Goal: Task Accomplishment & Management: Manage account settings

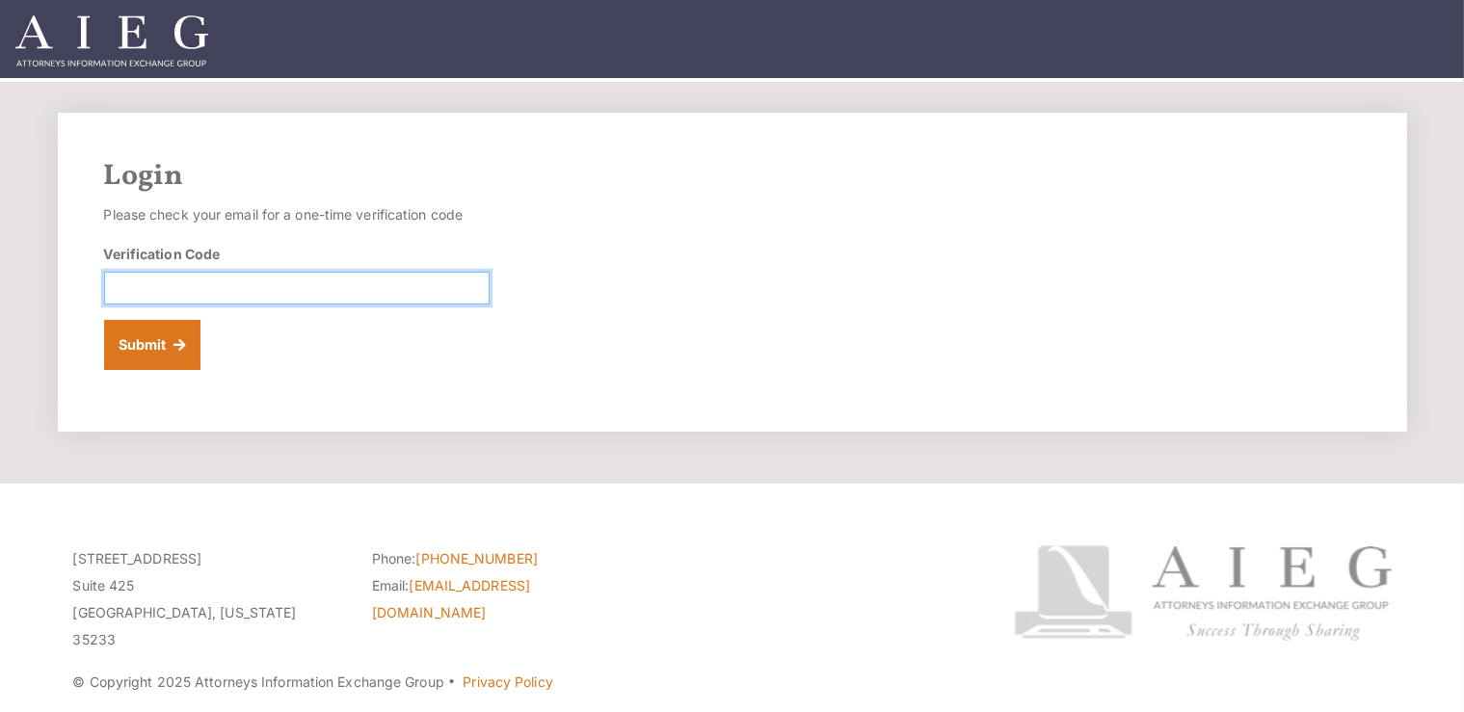
click at [379, 291] on input "Verification Code" at bounding box center [297, 288] width 386 height 33
click at [424, 296] on input "Verification Code" at bounding box center [297, 288] width 386 height 33
type input "5"
type input "275861"
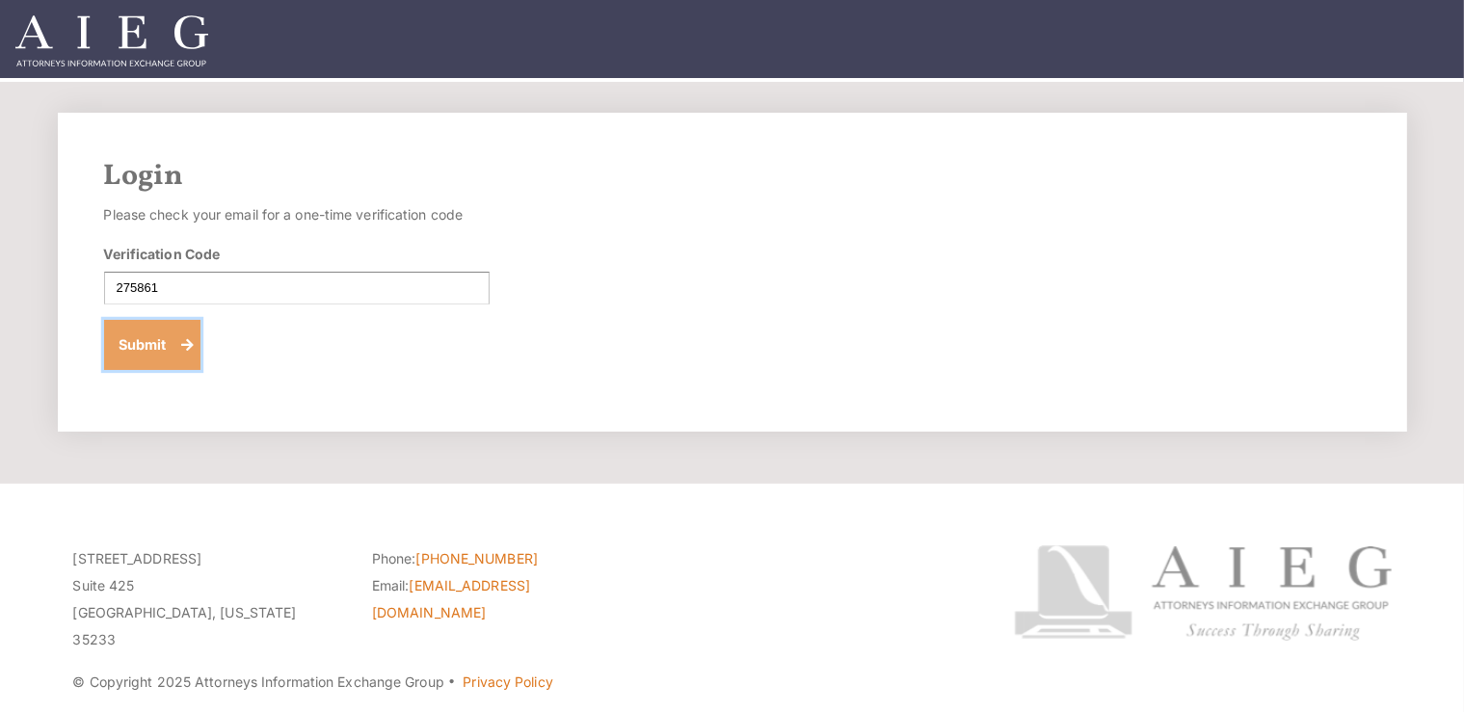
click at [136, 345] on button "Submit" at bounding box center [152, 345] width 97 height 50
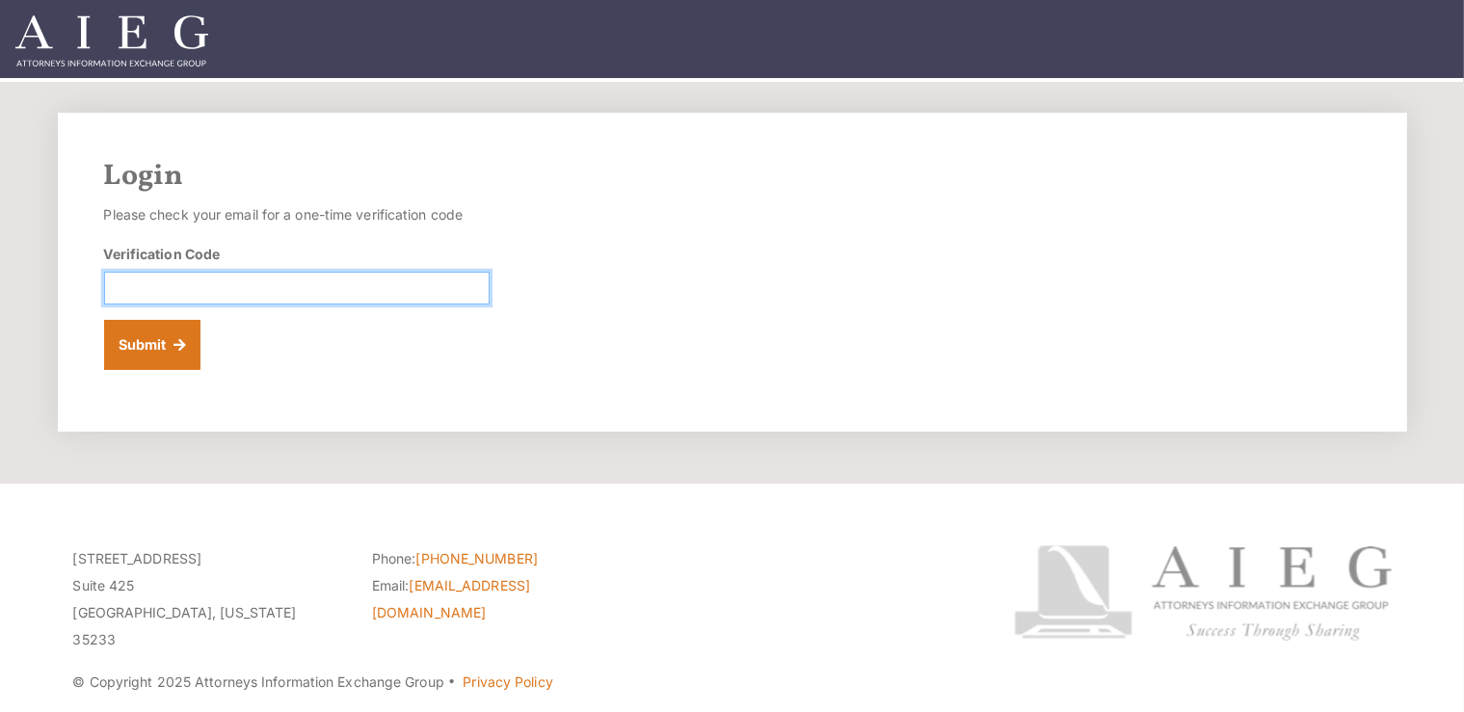
click at [428, 281] on input "Verification Code" at bounding box center [297, 288] width 386 height 33
type input "804904"
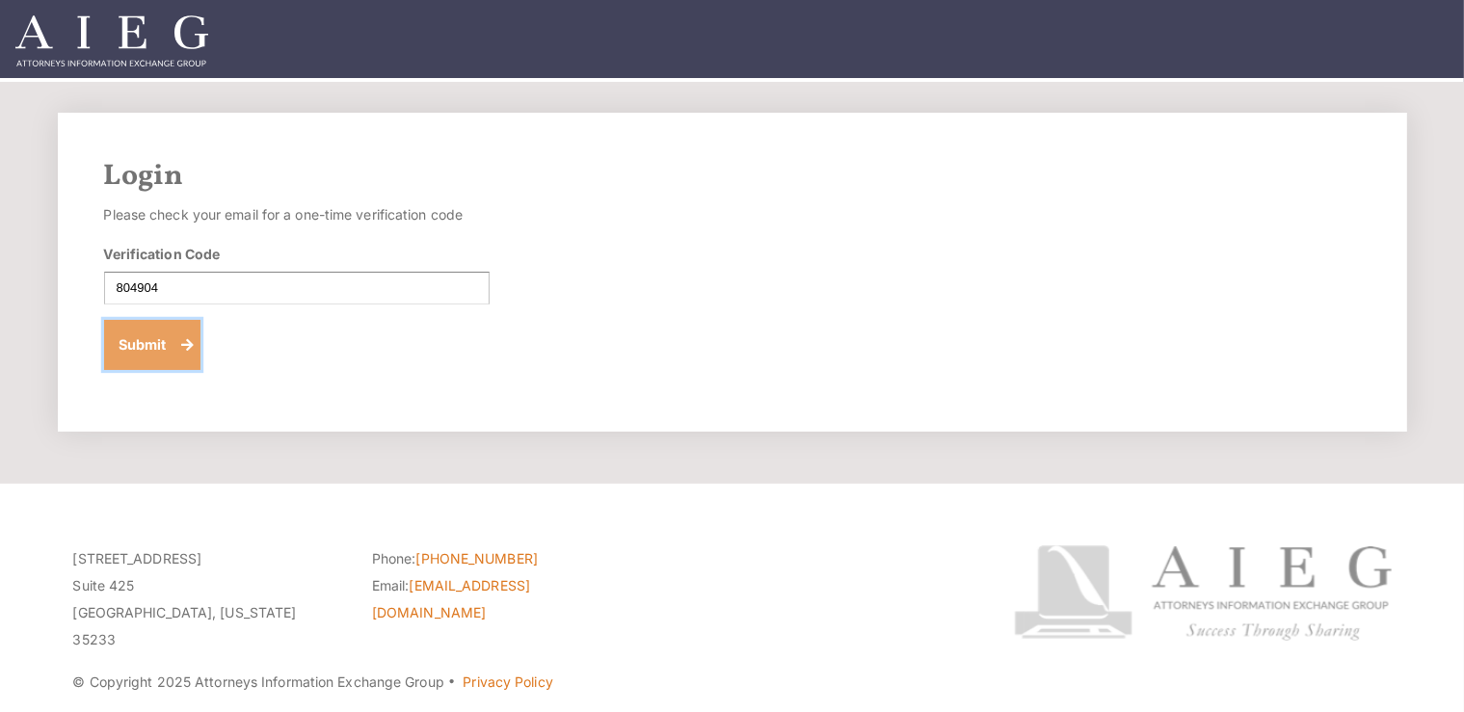
click at [143, 345] on button "Submit" at bounding box center [152, 345] width 97 height 50
click at [411, 219] on p "Please check your email for a one-time verification code" at bounding box center [297, 214] width 386 height 27
